Goal: Task Accomplishment & Management: Manage account settings

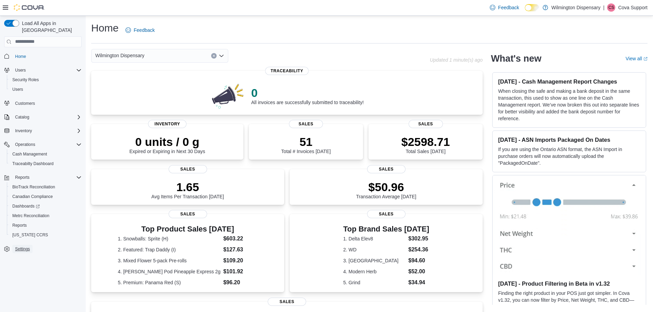
click at [29, 246] on span "Settings" at bounding box center [22, 248] width 15 height 5
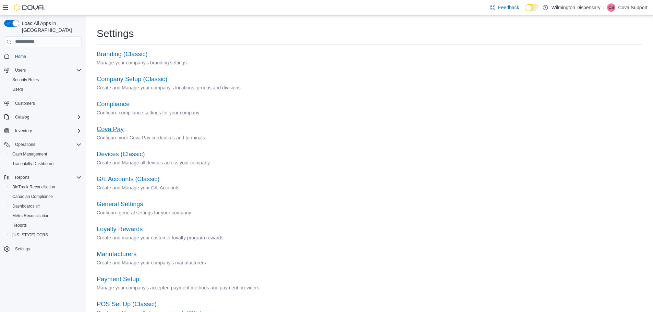
click at [120, 133] on button "Cova Pay" at bounding box center [110, 129] width 27 height 7
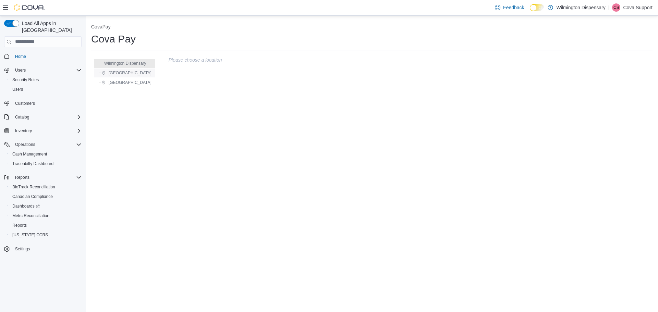
click at [130, 75] on span "[GEOGRAPHIC_DATA]" at bounding box center [130, 72] width 43 height 5
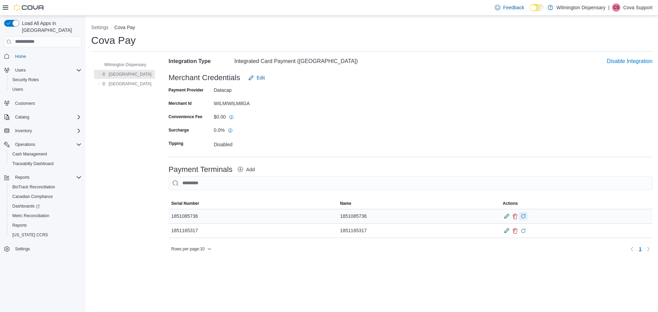
click at [520, 219] on button "Download Update on Payment Terminal" at bounding box center [523, 216] width 8 height 8
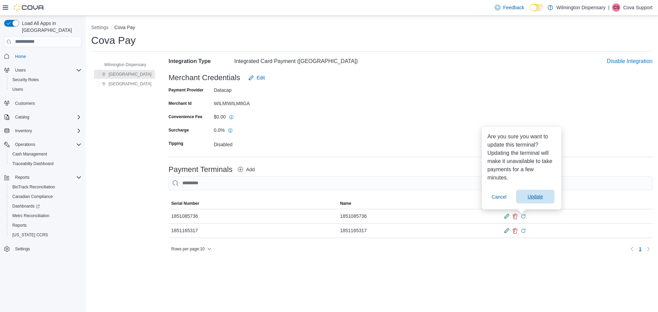
click at [528, 194] on span "Update" at bounding box center [534, 196] width 15 height 7
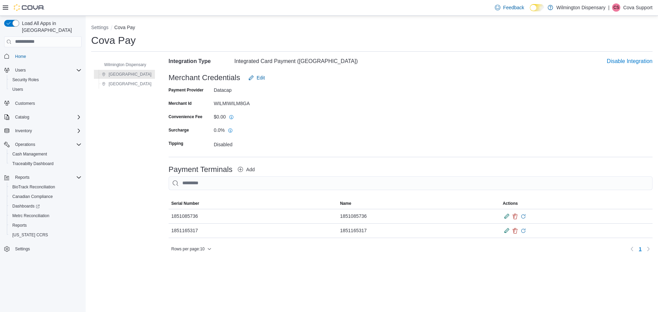
click at [633, 8] on p "Cova Support" at bounding box center [637, 7] width 29 height 8
click at [611, 68] on span "Sign Out" at bounding box center [608, 66] width 18 height 7
